Goal: Navigation & Orientation: Find specific page/section

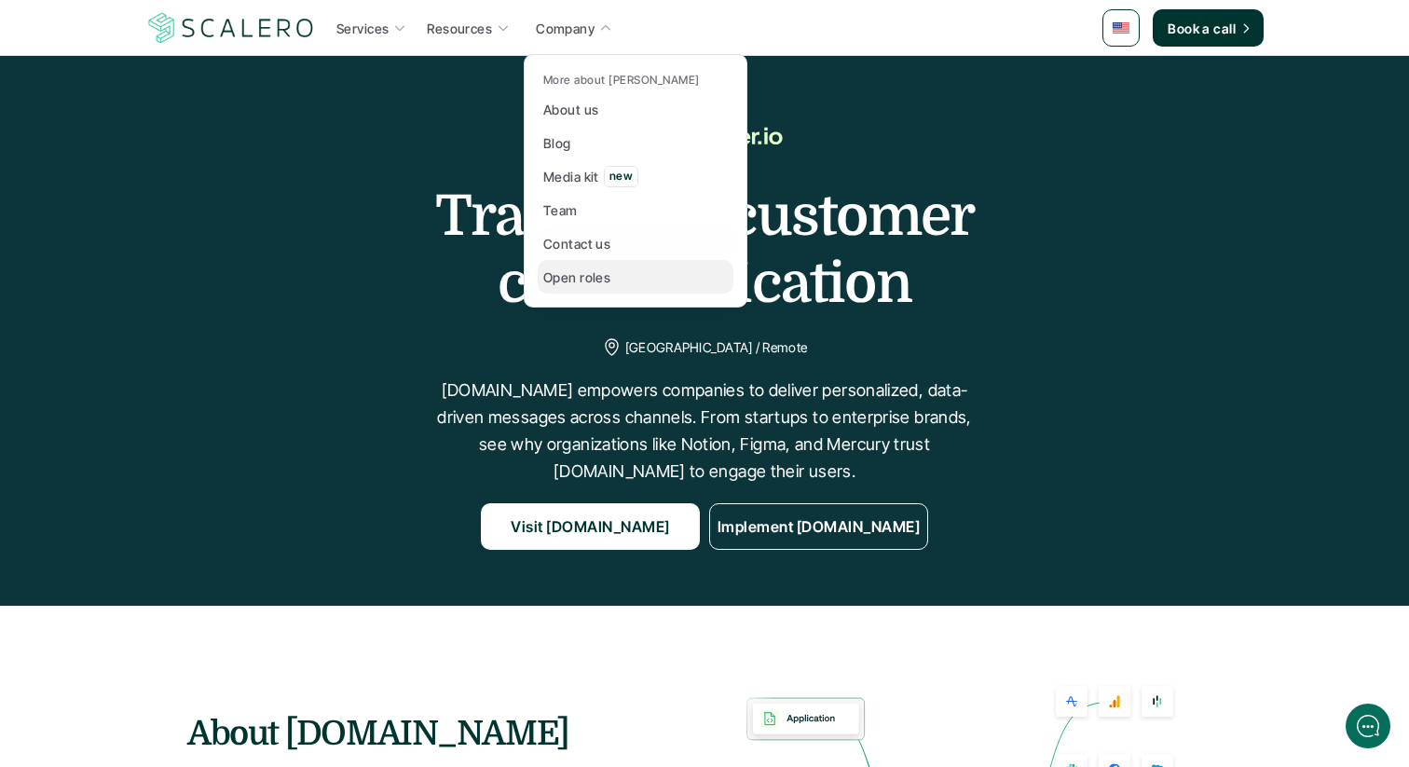
click at [581, 289] on link "Open roles" at bounding box center [636, 277] width 196 height 34
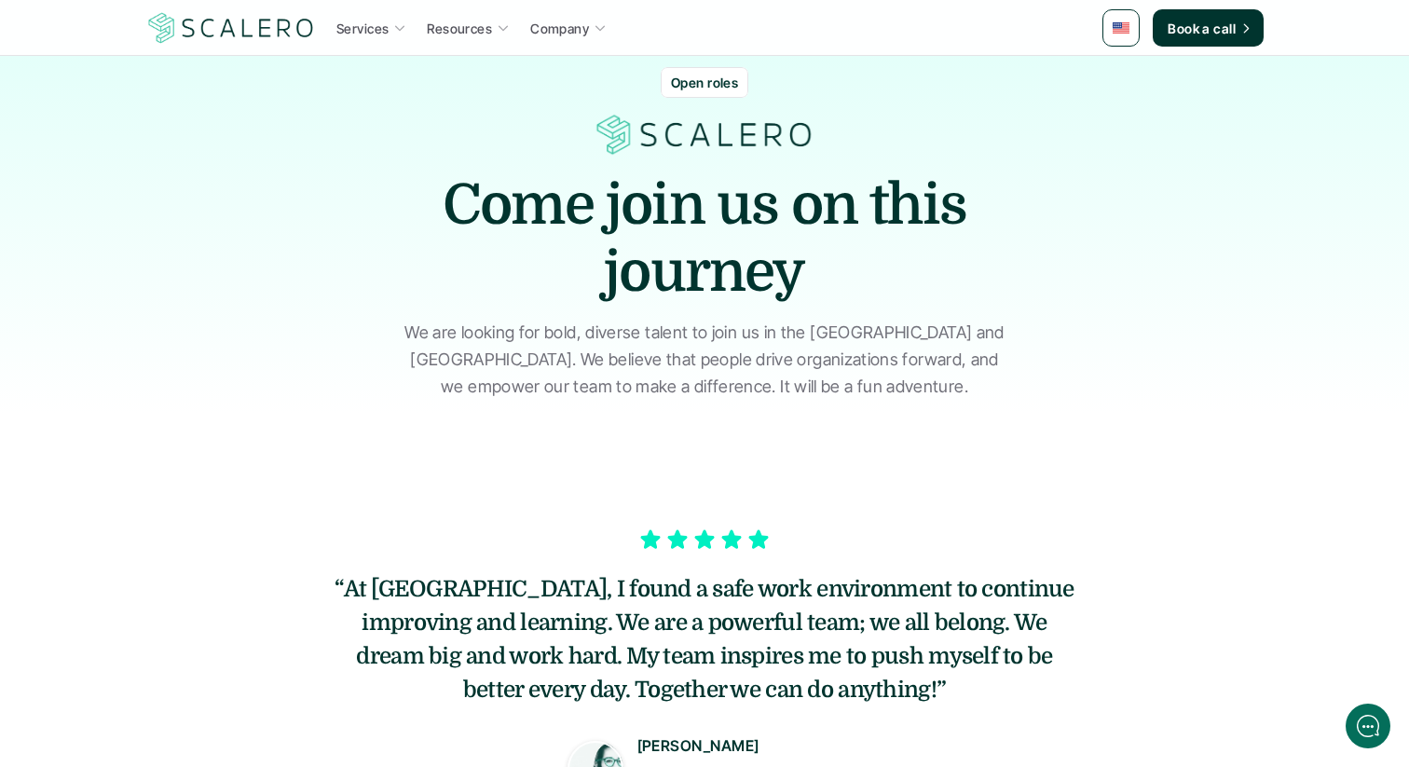
scroll to position [43, 0]
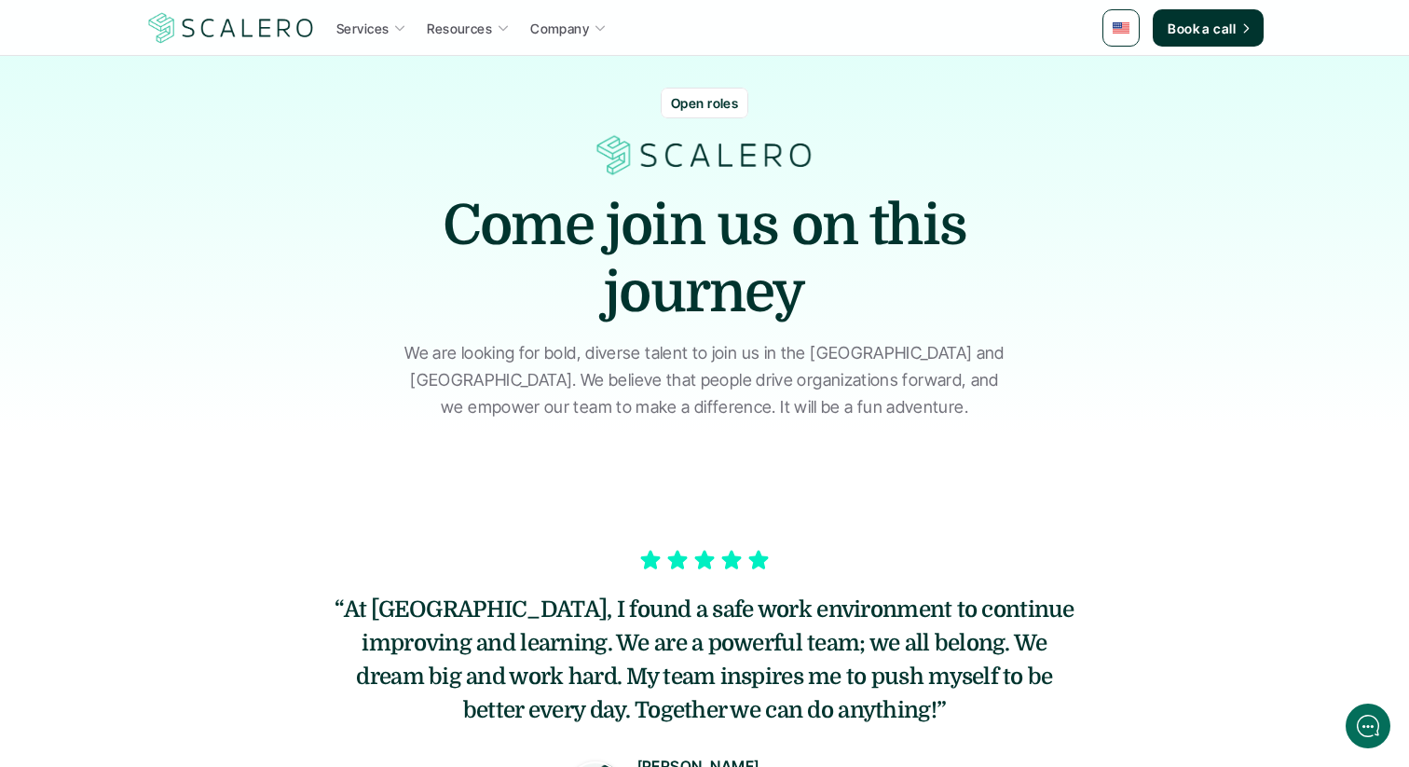
click at [684, 97] on p "Open roles" at bounding box center [704, 103] width 67 height 20
click at [710, 108] on p "Open roles" at bounding box center [704, 103] width 67 height 20
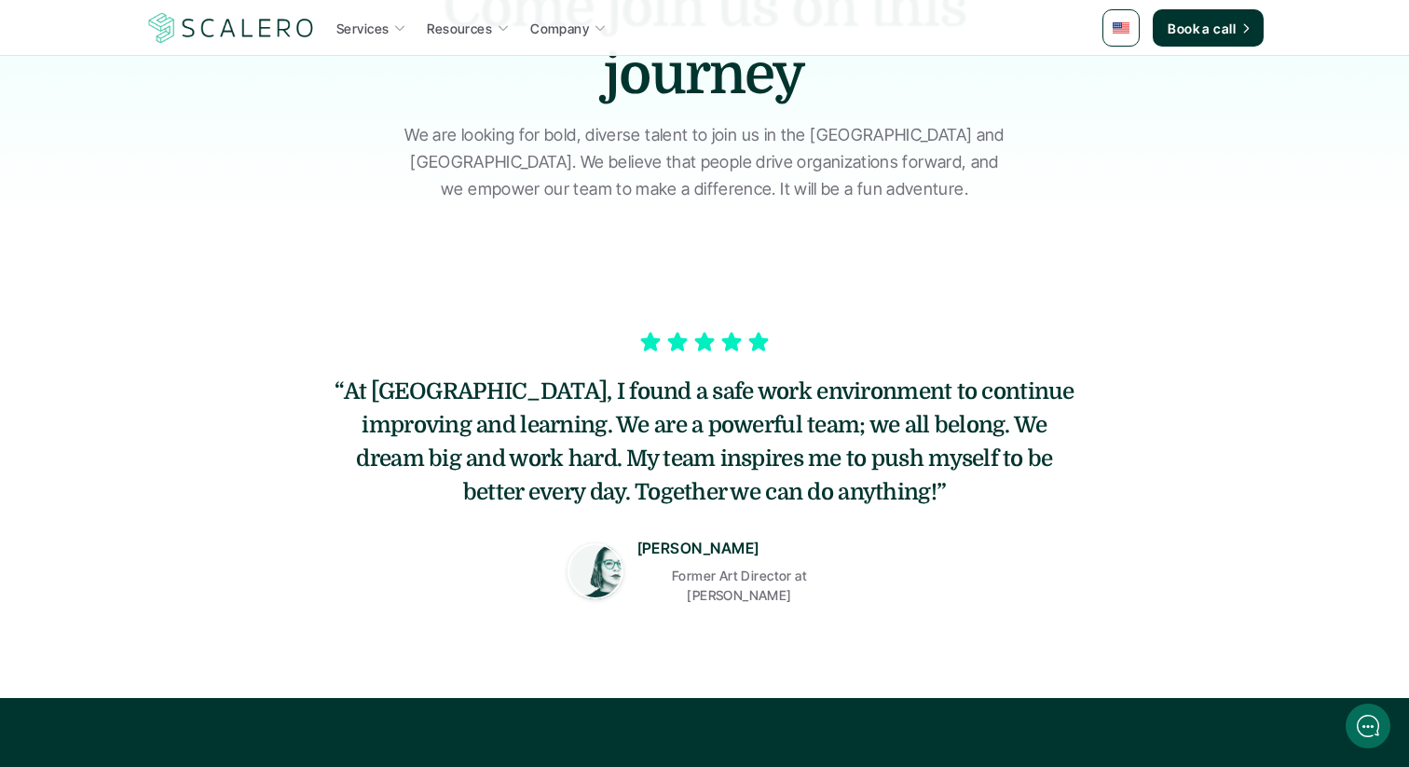
scroll to position [404, 0]
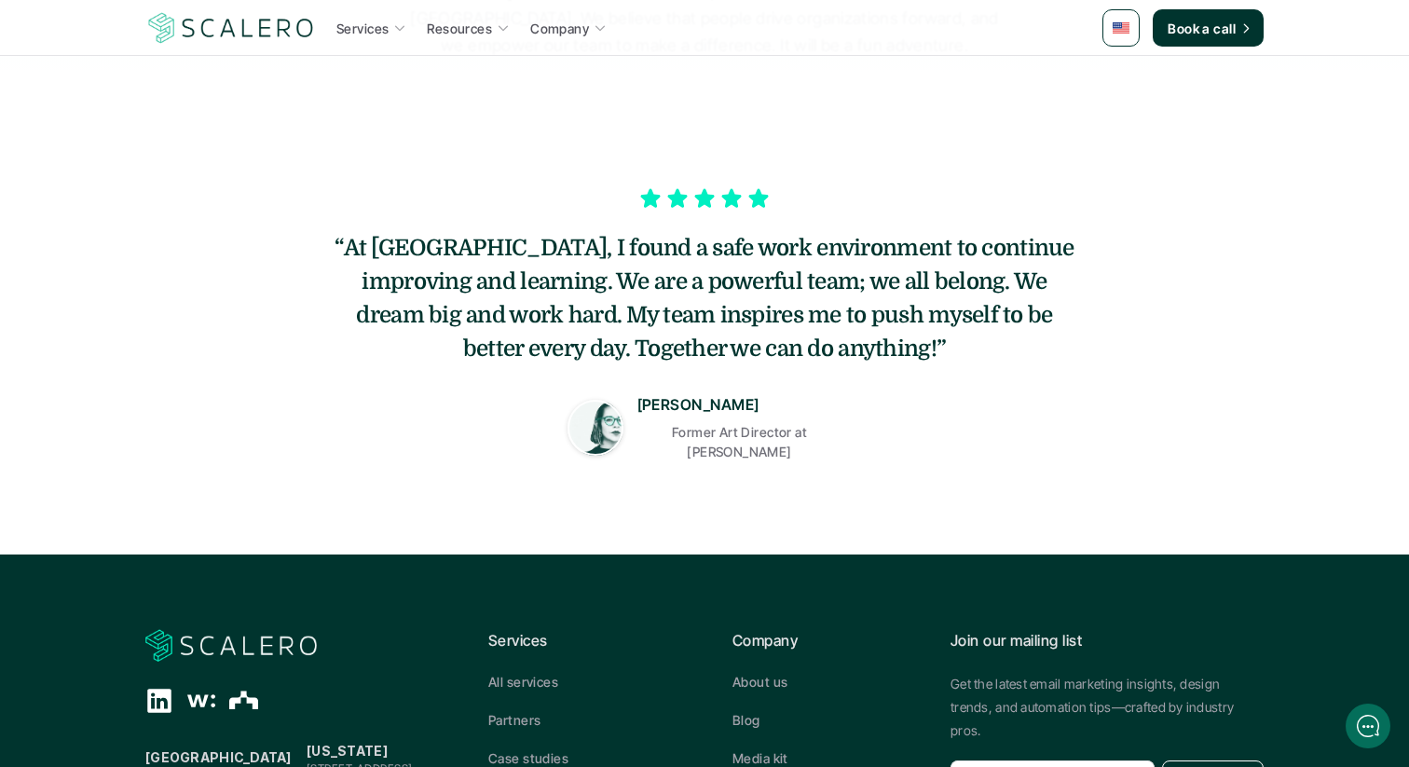
click at [694, 146] on section "“At [GEOGRAPHIC_DATA], I found a safe work environment to continue improving an…" at bounding box center [704, 314] width 1409 height 482
click at [711, 450] on div "“At [GEOGRAPHIC_DATA], I found a safe work environment to continue improving an…" at bounding box center [704, 323] width 839 height 314
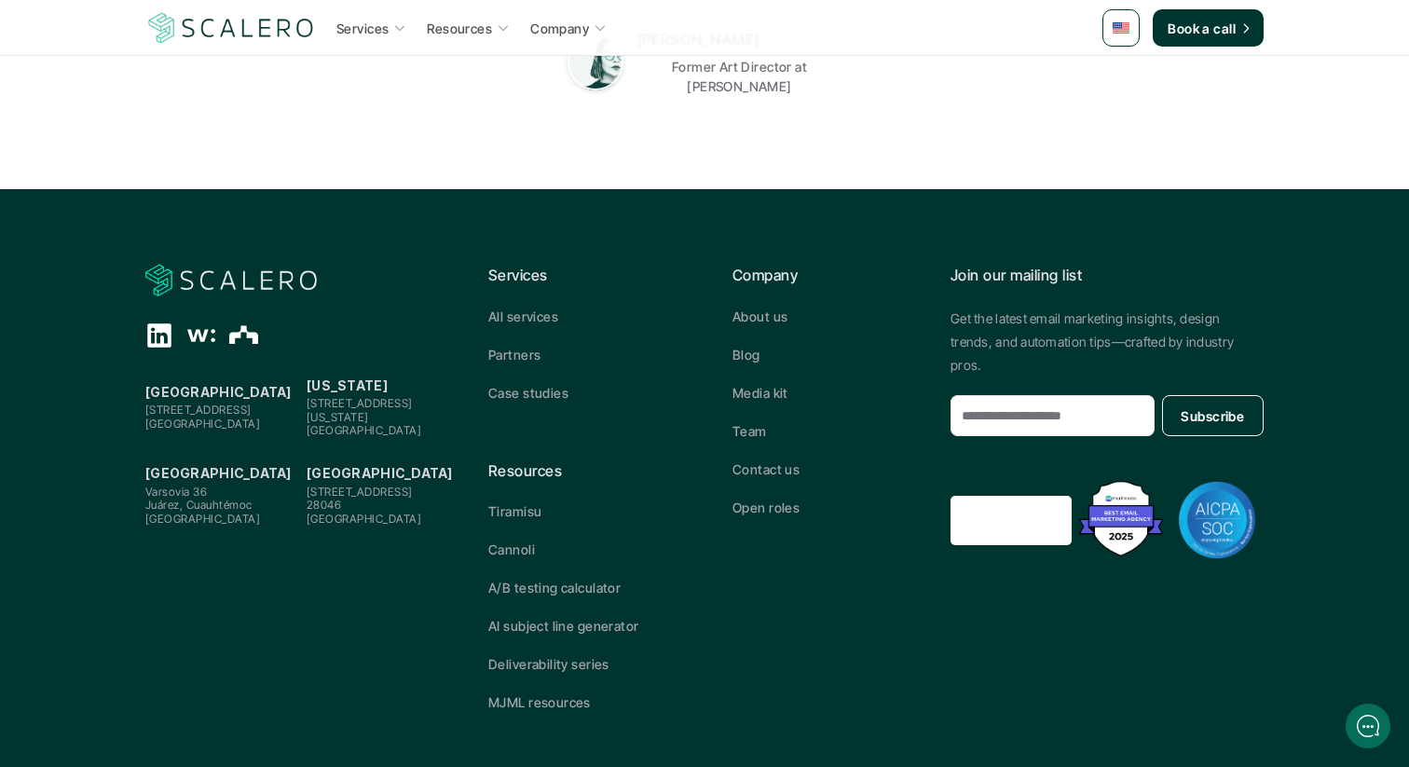
scroll to position [773, 0]
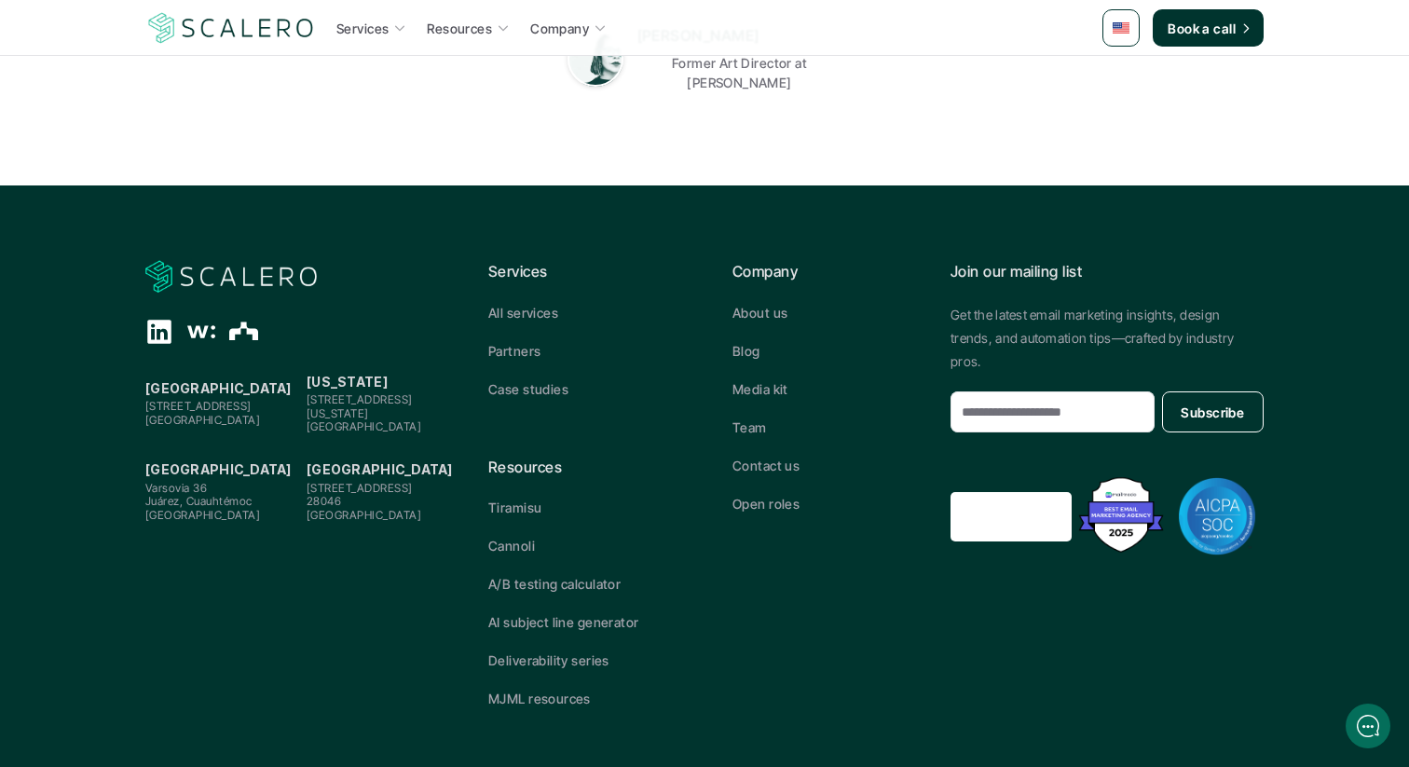
click at [758, 480] on div "Company About us Blog Media kit Team Contact us Open roles" at bounding box center [826, 386] width 188 height 253
click at [760, 498] on p "Open roles" at bounding box center [765, 504] width 67 height 20
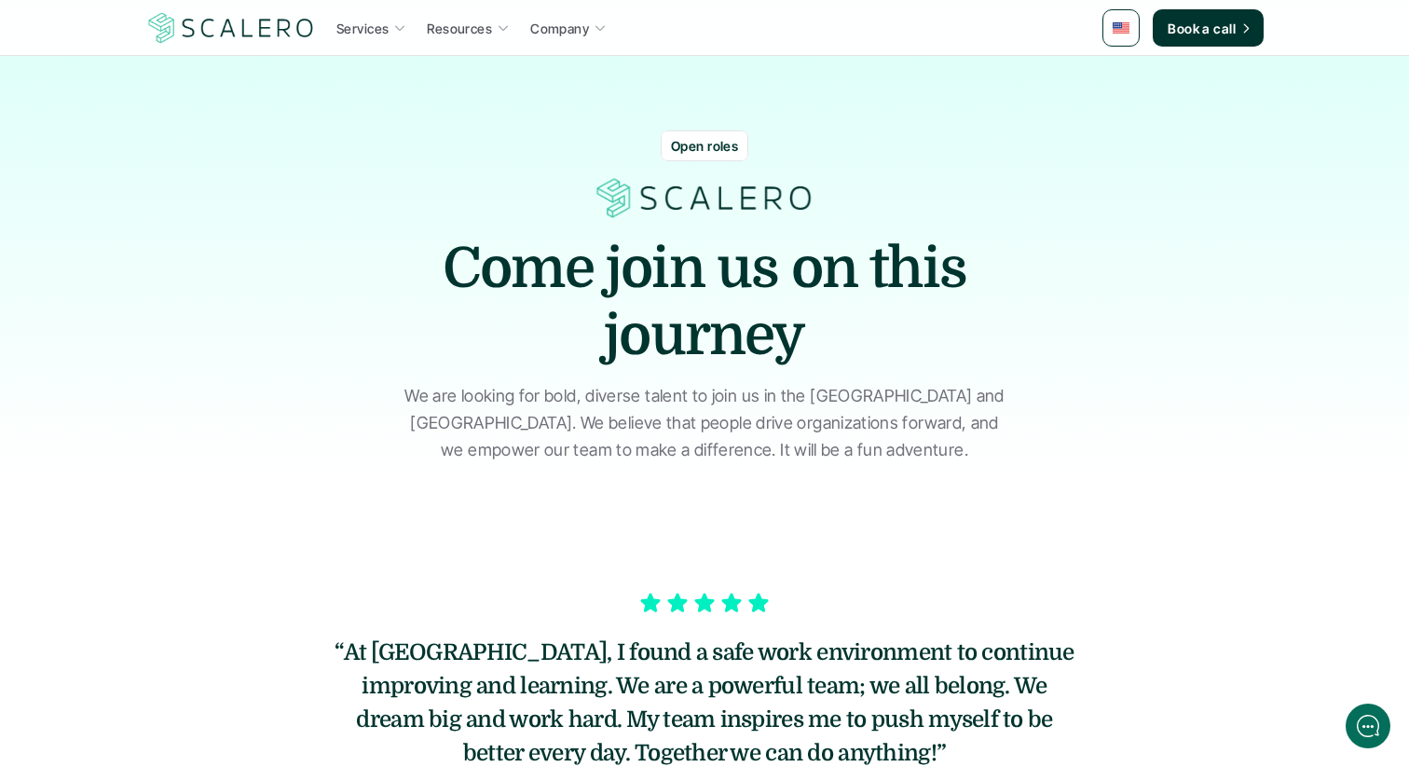
click at [695, 144] on p "Open roles" at bounding box center [704, 146] width 67 height 20
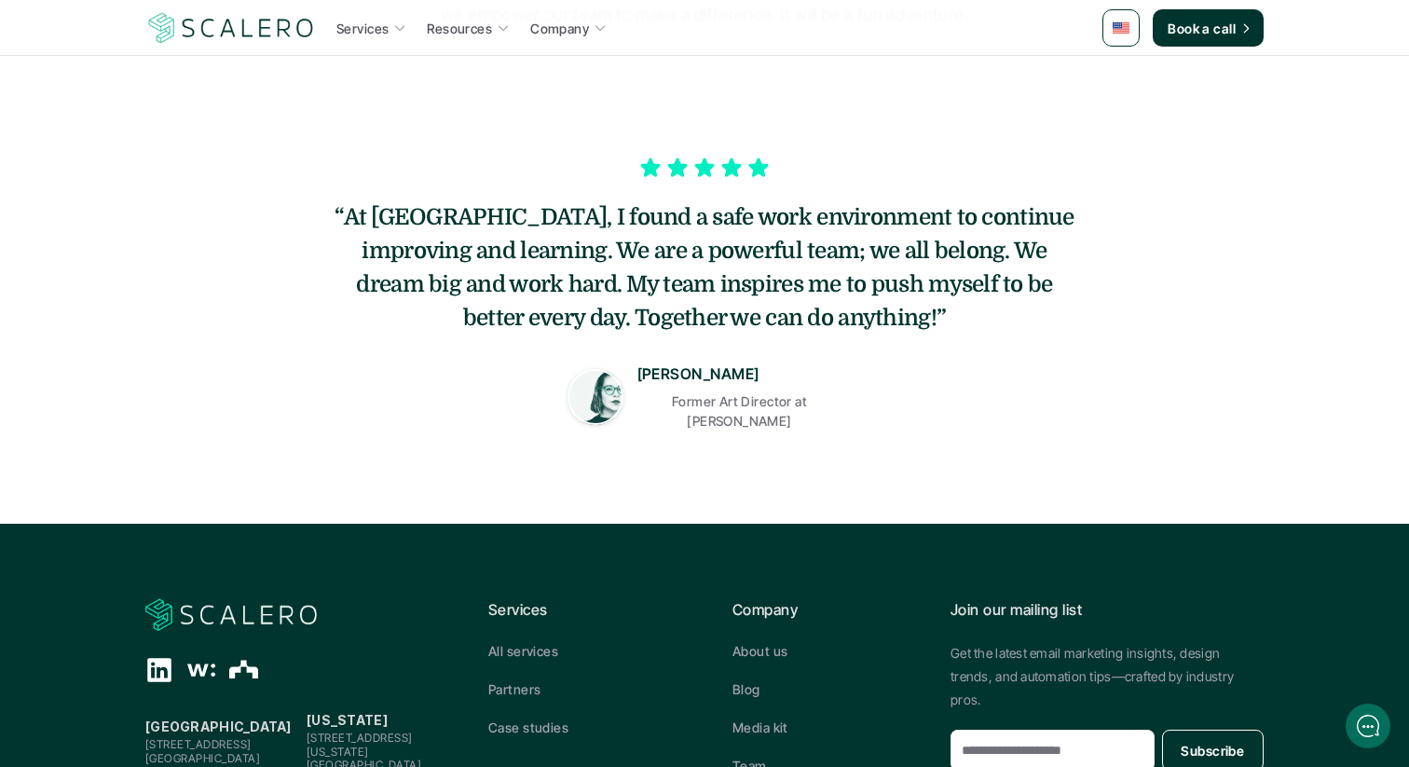
scroll to position [470, 0]
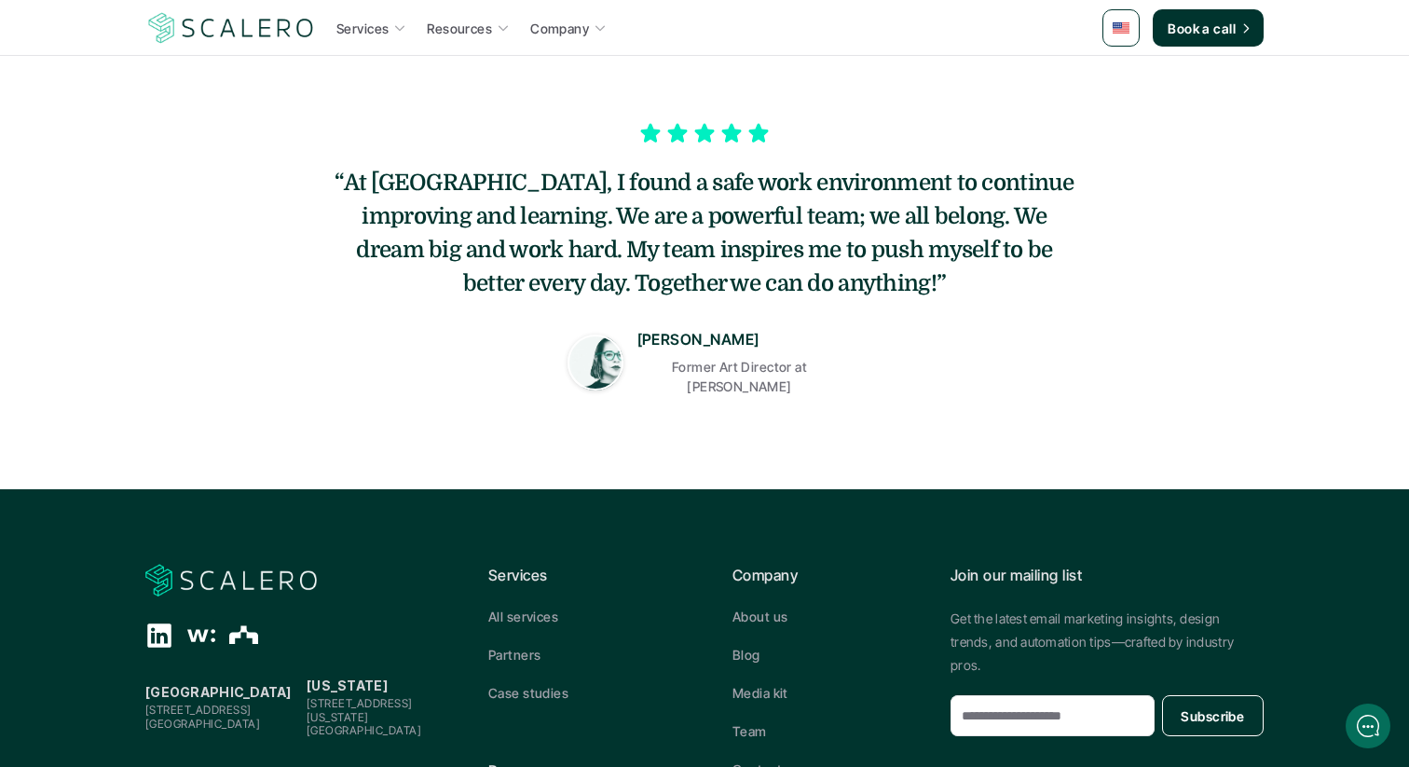
click at [695, 144] on icon at bounding box center [704, 133] width 22 height 28
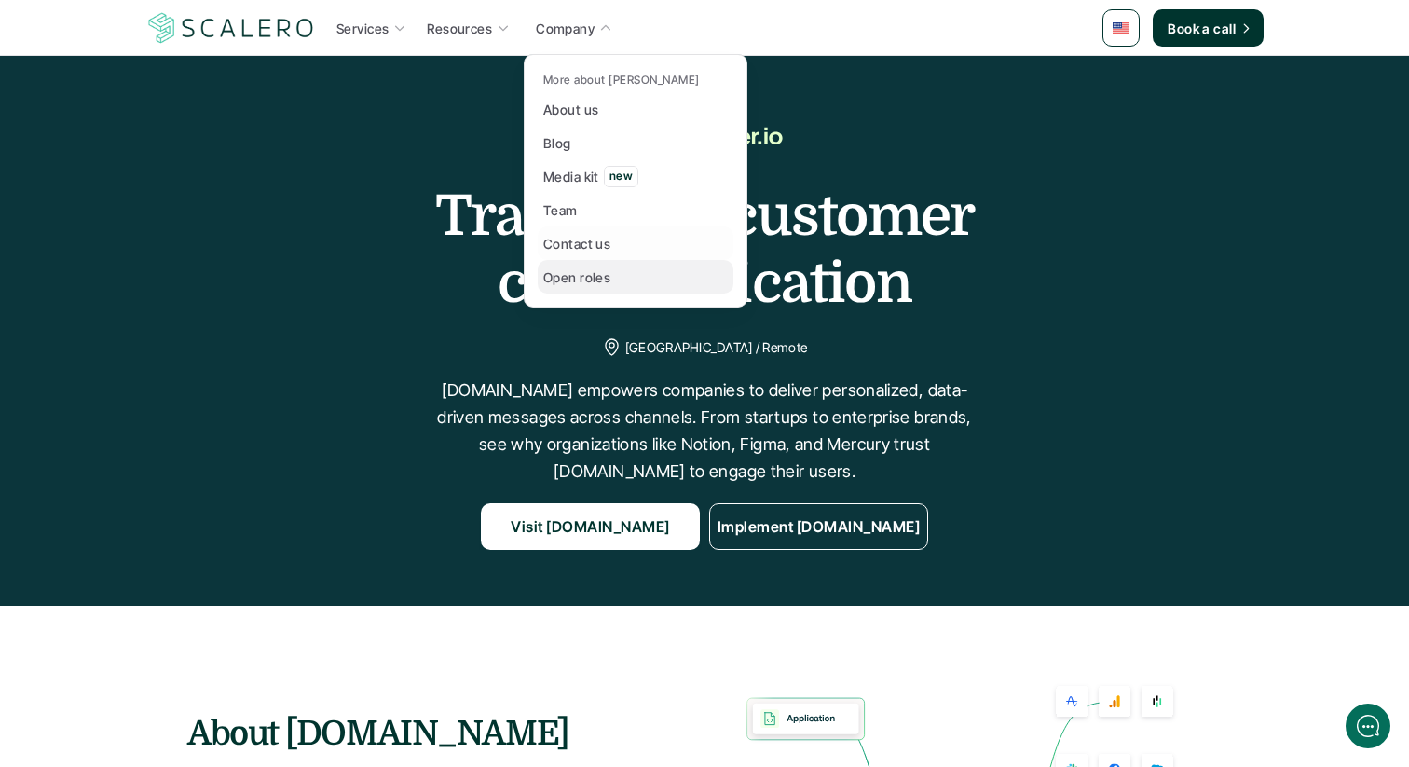
click at [577, 281] on p "Open roles" at bounding box center [576, 277] width 67 height 20
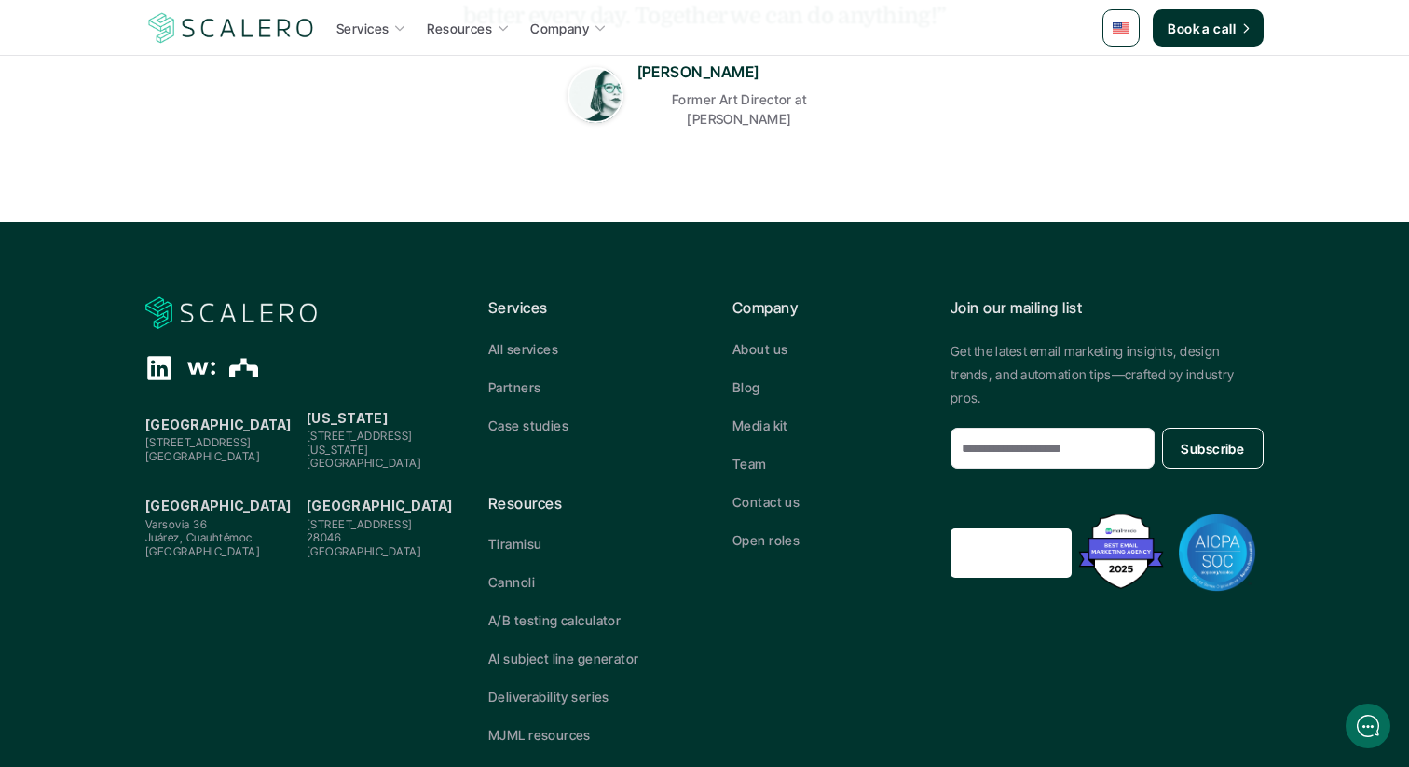
scroll to position [777, 0]
